Goal: Information Seeking & Learning: Find specific fact

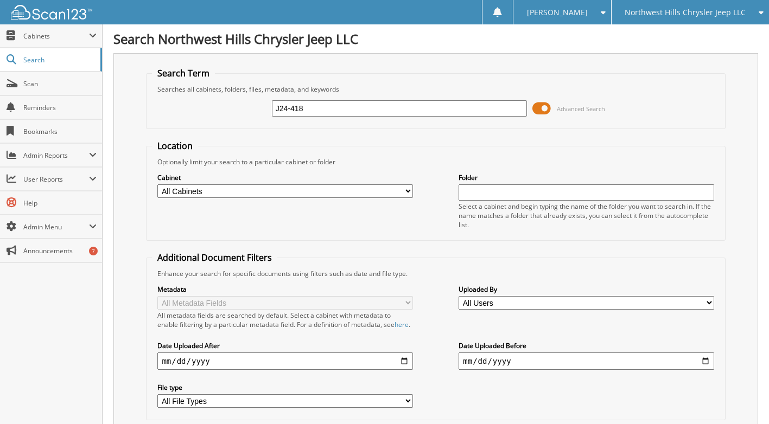
type input "J24-418"
click at [310, 107] on input "J24-418" at bounding box center [399, 108] width 255 height 16
type input "J"
type input "D23-372"
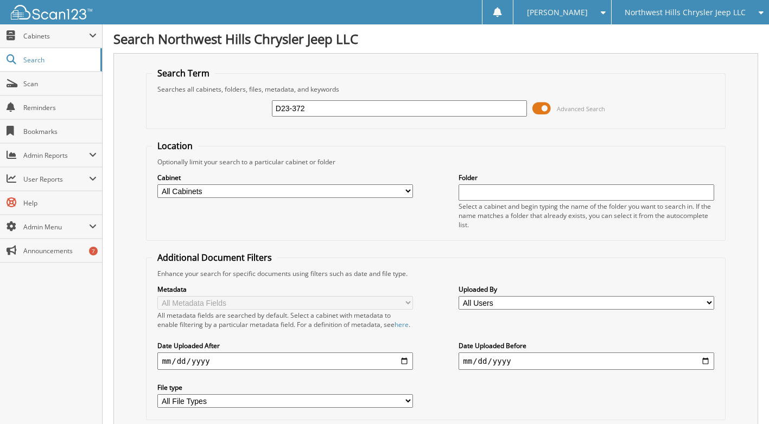
click at [315, 111] on input "D23-372" at bounding box center [399, 108] width 255 height 16
click at [313, 109] on input "D23-372" at bounding box center [399, 108] width 255 height 16
type input "D"
type input "D24-418"
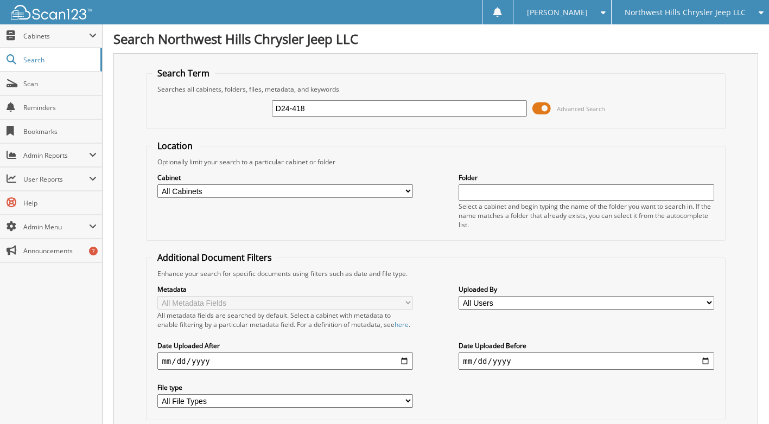
click at [280, 107] on input "D24-418" at bounding box center [399, 108] width 255 height 16
type input "J24-418"
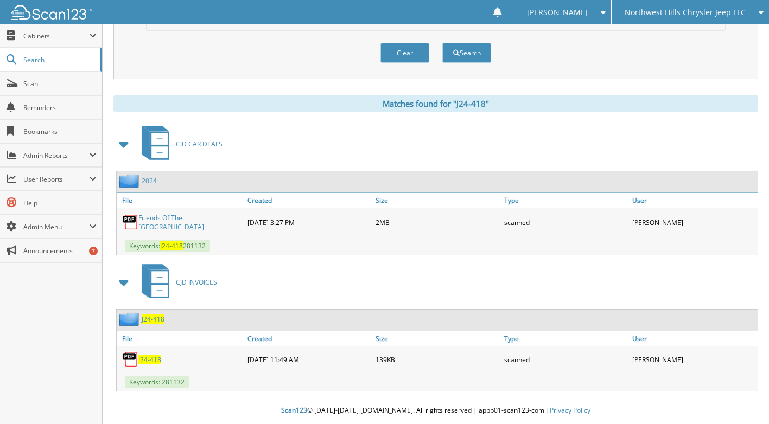
scroll to position [397, 0]
click at [151, 321] on span "J24-418" at bounding box center [153, 319] width 23 height 9
click at [177, 223] on link "Friends Of The [GEOGRAPHIC_DATA]" at bounding box center [190, 222] width 104 height 18
click at [148, 362] on span "J24-418" at bounding box center [149, 359] width 23 height 9
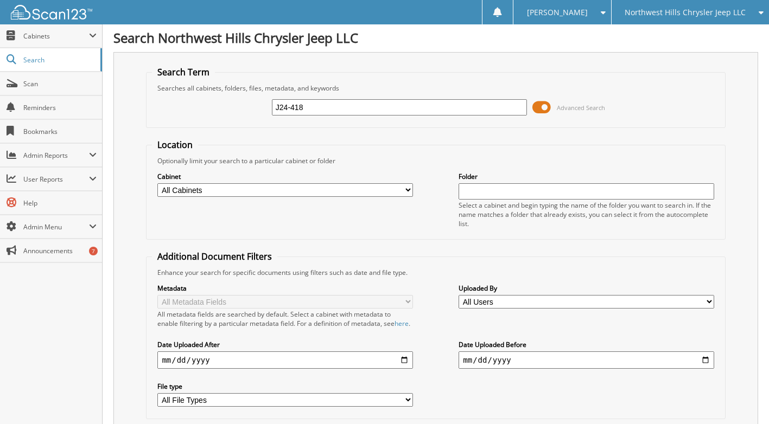
scroll to position [0, 0]
